Goal: Information Seeking & Learning: Learn about a topic

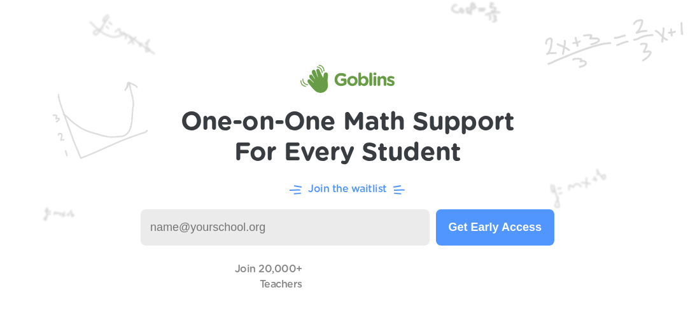
click at [384, 224] on input at bounding box center [285, 228] width 289 height 36
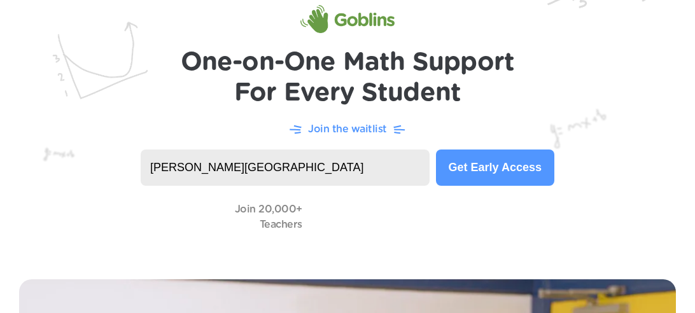
scroll to position [59, 0]
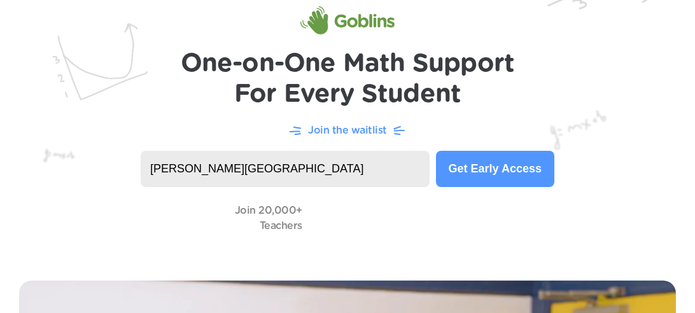
type input "[PERSON_NAME][GEOGRAPHIC_DATA]"
click at [488, 169] on button "Get Early Access" at bounding box center [495, 169] width 118 height 36
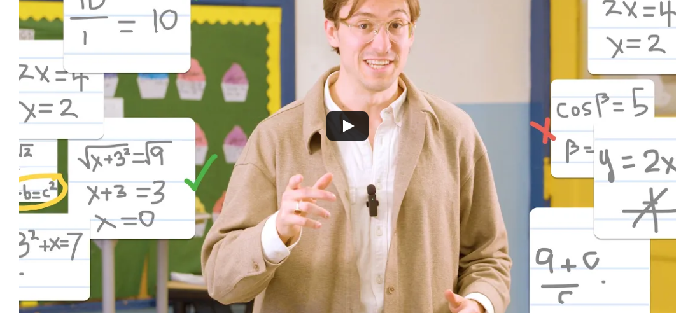
scroll to position [462, 0]
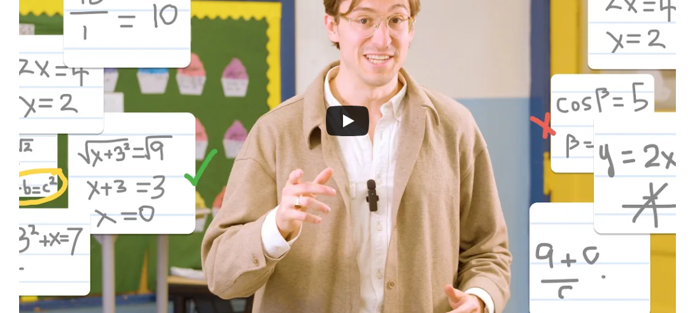
click at [322, 137] on div at bounding box center [347, 121] width 657 height 438
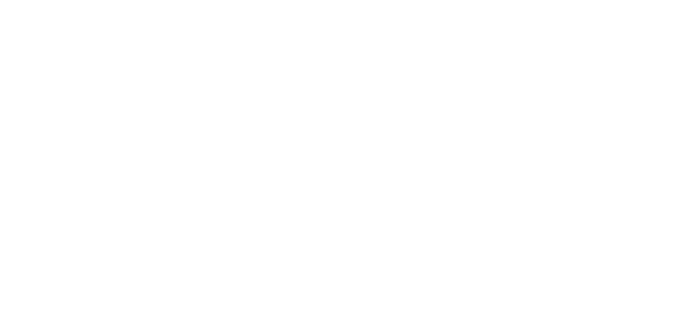
scroll to position [1264, 0]
click at [343, 260] on video at bounding box center [347, 141] width 201 height 318
click at [348, 286] on video at bounding box center [347, 156] width 201 height 318
click at [304, 283] on video at bounding box center [347, 156] width 201 height 318
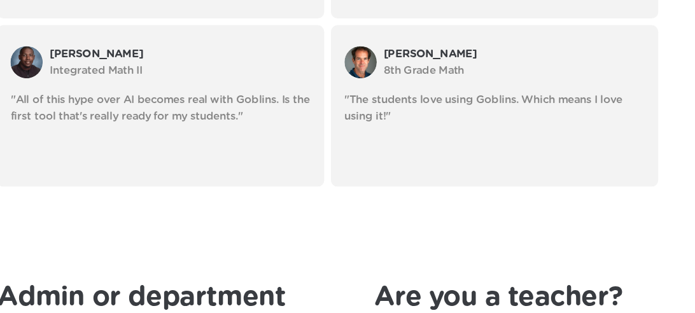
scroll to position [3417, 0]
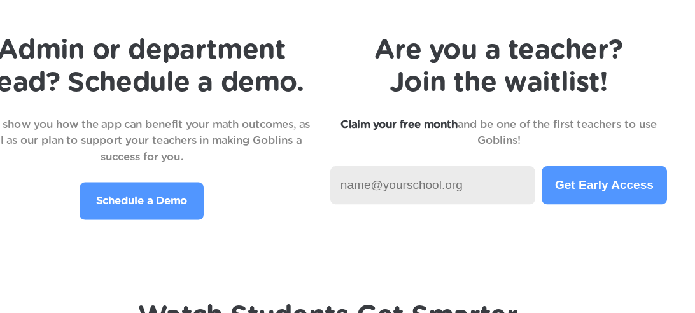
scroll to position [3653, 0]
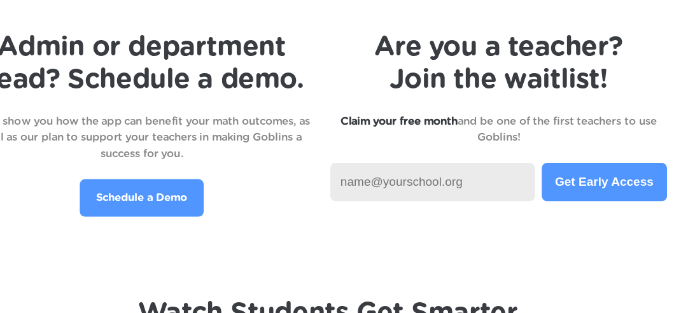
click at [388, 185] on input at bounding box center [447, 189] width 194 height 36
type input "[PERSON_NAME][GEOGRAPHIC_DATA]"
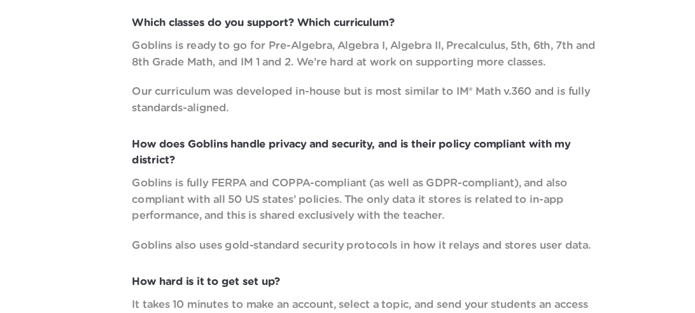
scroll to position [5117, 0]
click at [327, 243] on div "Which classes do you support? Which curriculum? Goblins is ready to go for Pre-…" at bounding box center [347, 278] width 644 height 526
